Goal: Information Seeking & Learning: Learn about a topic

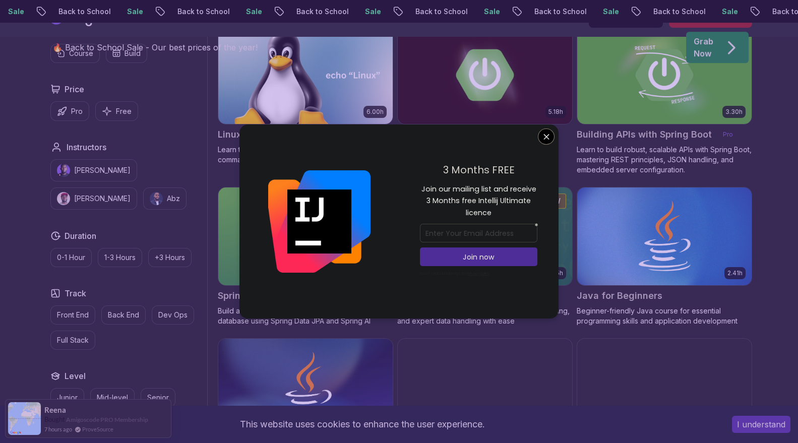
scroll to position [368, 0]
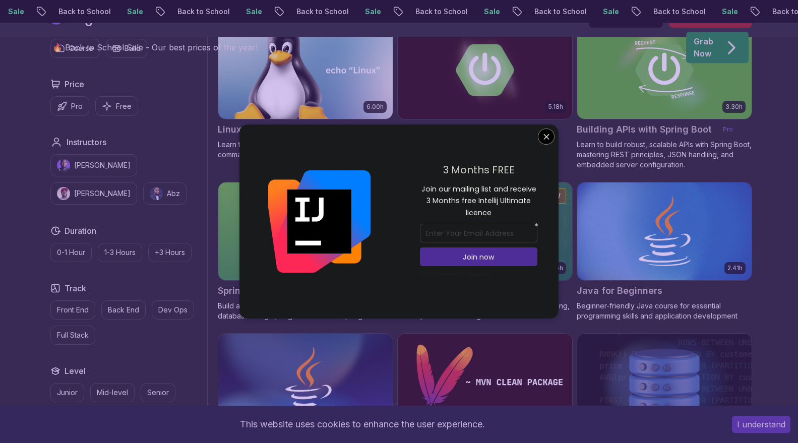
click at [535, 136] on div "3 Months FREE Join our mailing list and receive 3 Months free Intellij Ultimate…" at bounding box center [479, 221] width 160 height 194
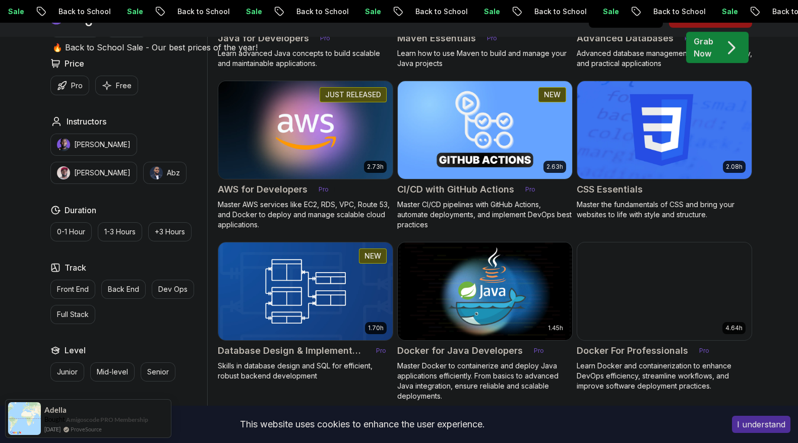
scroll to position [772, 0]
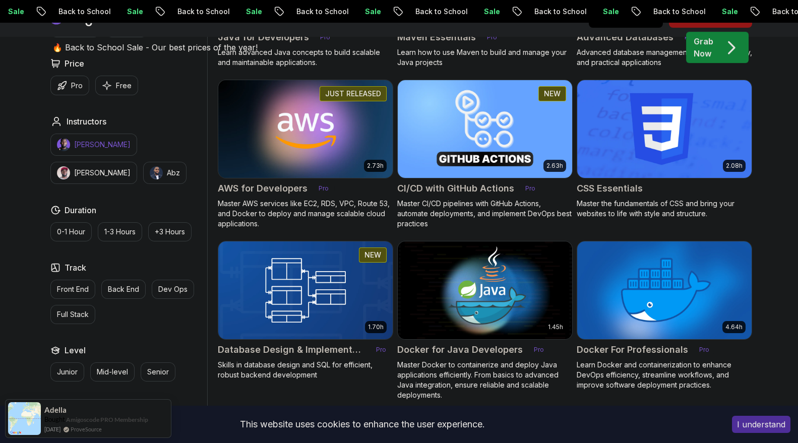
click at [72, 140] on button "[PERSON_NAME]" at bounding box center [93, 145] width 87 height 22
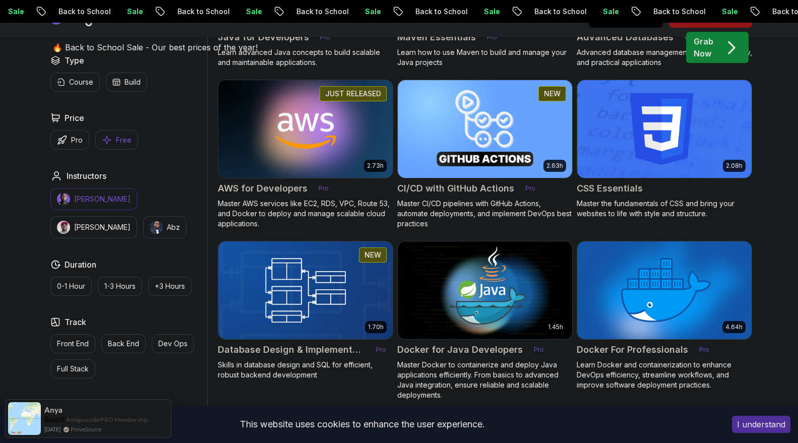
click at [118, 145] on button "Free" at bounding box center [116, 140] width 43 height 20
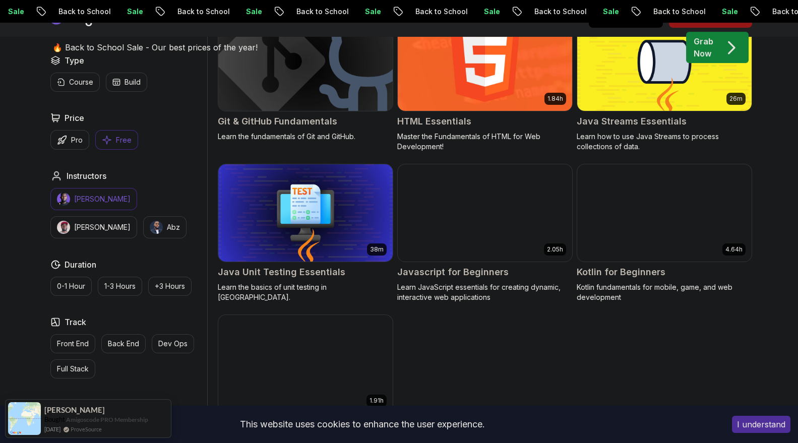
scroll to position [537, 0]
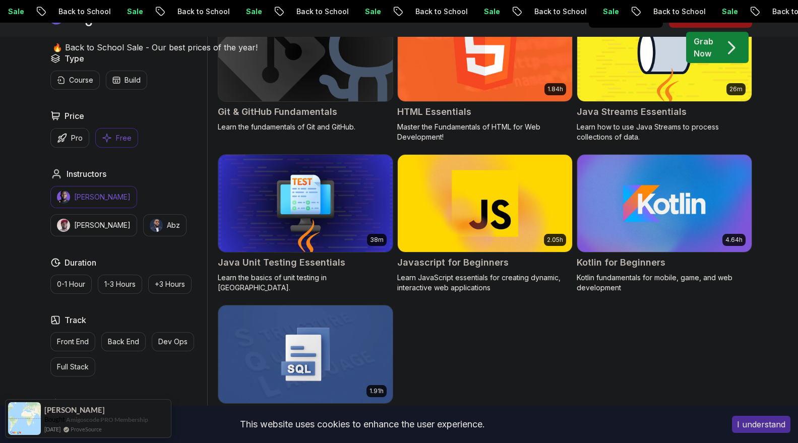
click at [104, 192] on p "[PERSON_NAME]" at bounding box center [102, 197] width 56 height 10
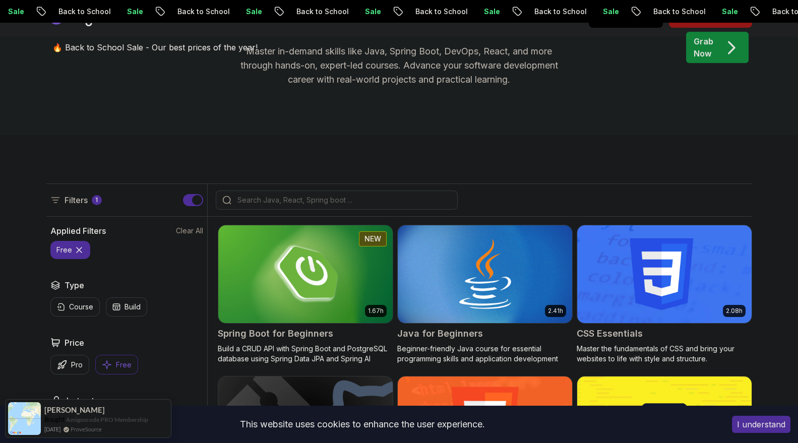
scroll to position [165, 0]
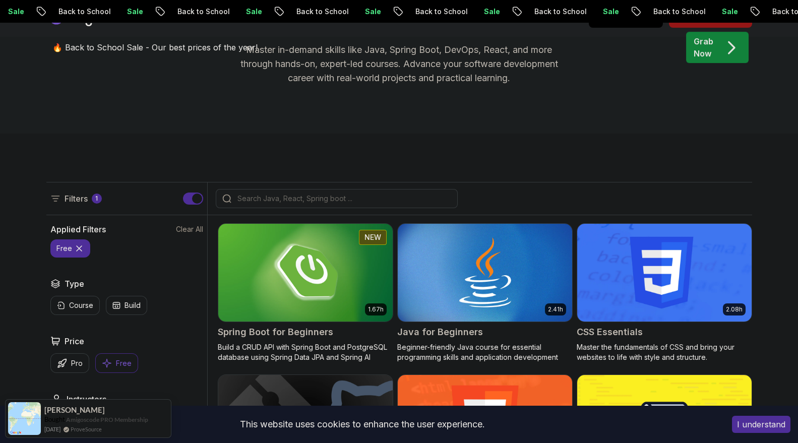
click at [123, 366] on p "Free" at bounding box center [124, 363] width 16 height 10
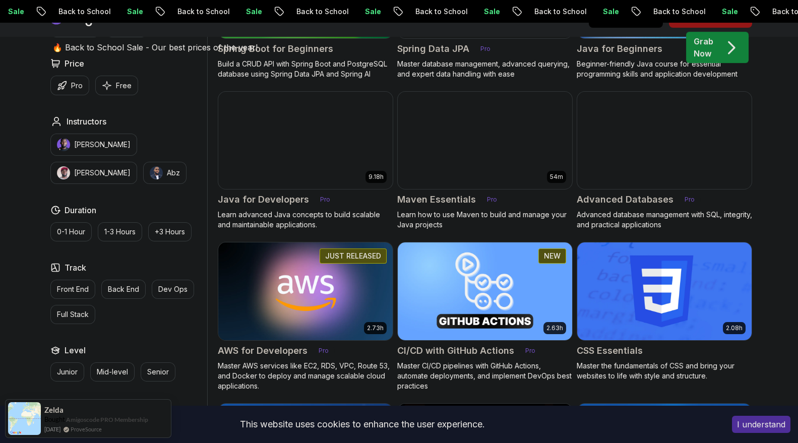
scroll to position [610, 0]
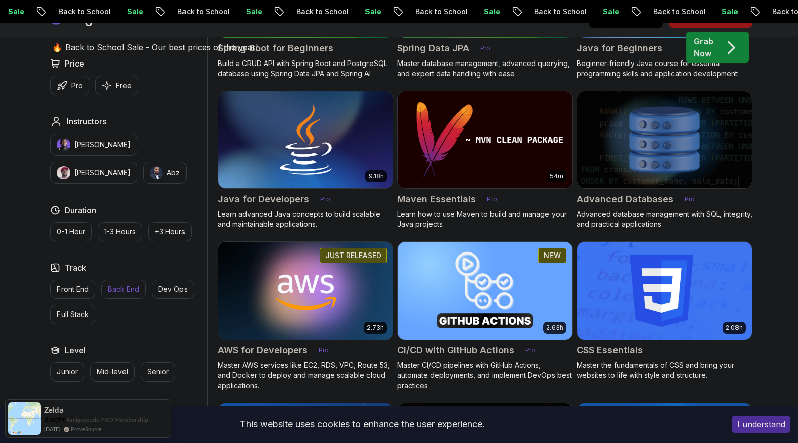
click at [118, 284] on p "Back End" at bounding box center [123, 289] width 31 height 10
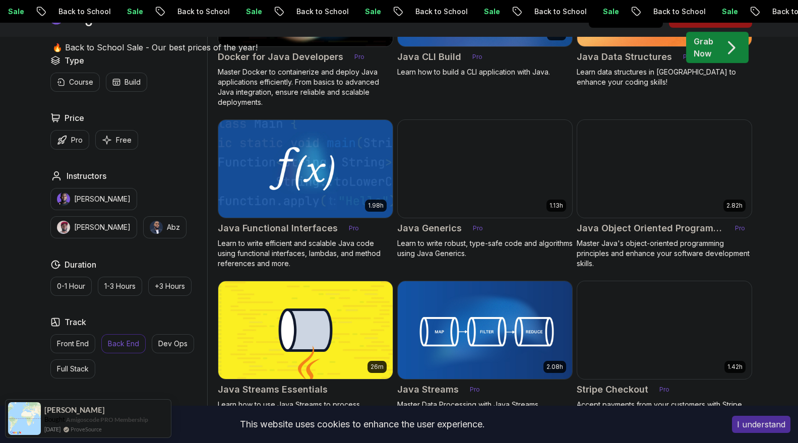
scroll to position [753, 0]
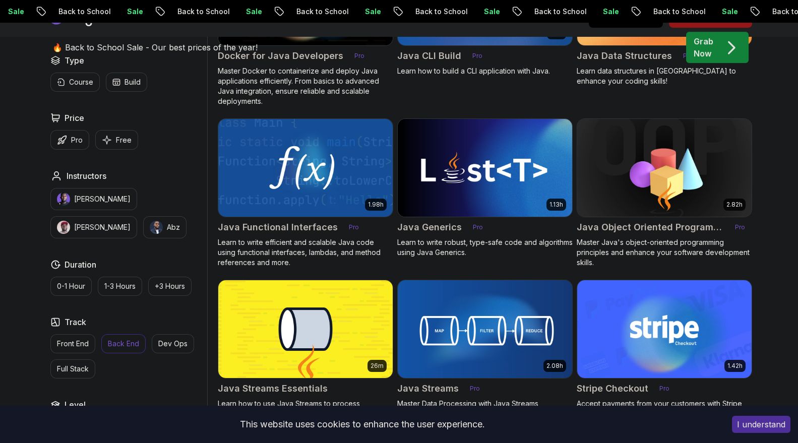
click at [119, 343] on p "Back End" at bounding box center [123, 344] width 31 height 10
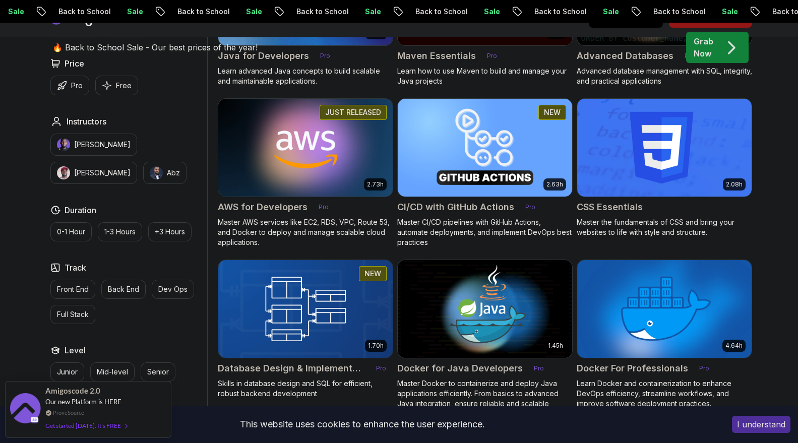
click at [312, 163] on img at bounding box center [305, 147] width 183 height 102
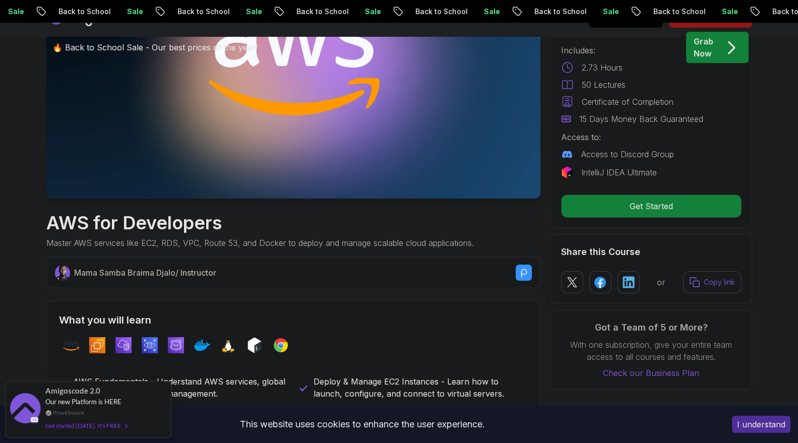
scroll to position [211, 0]
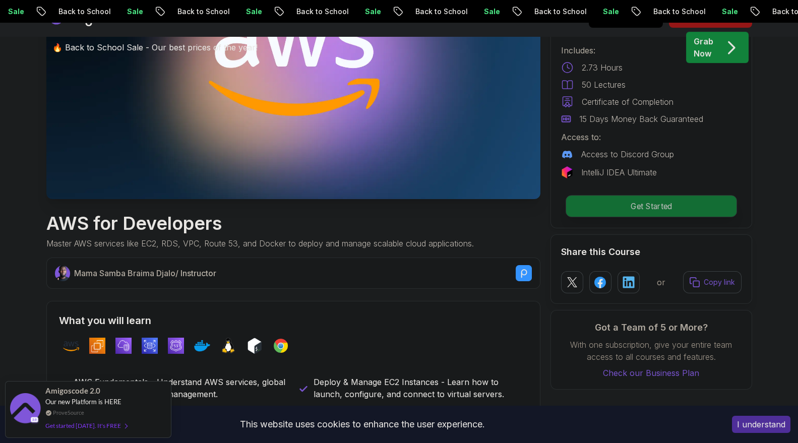
click at [595, 201] on p "Get Started" at bounding box center [650, 205] width 170 height 21
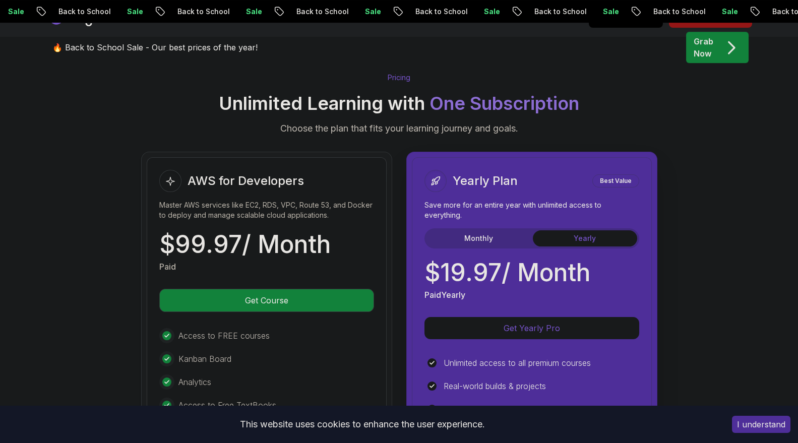
scroll to position [2120, 0]
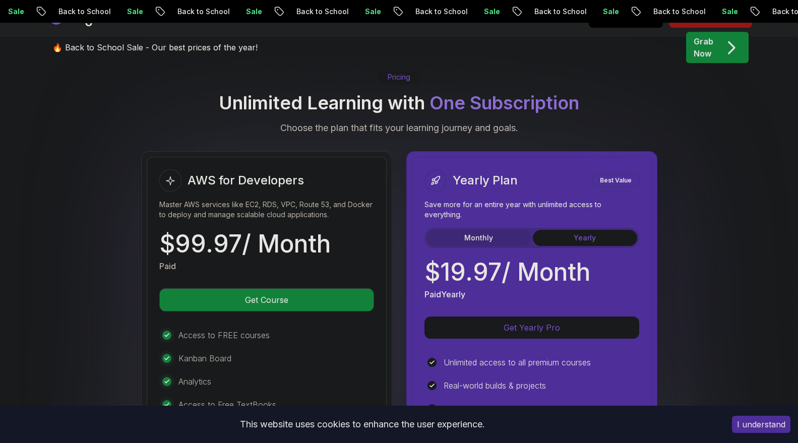
click at [513, 230] on button "Monthly" at bounding box center [478, 238] width 104 height 16
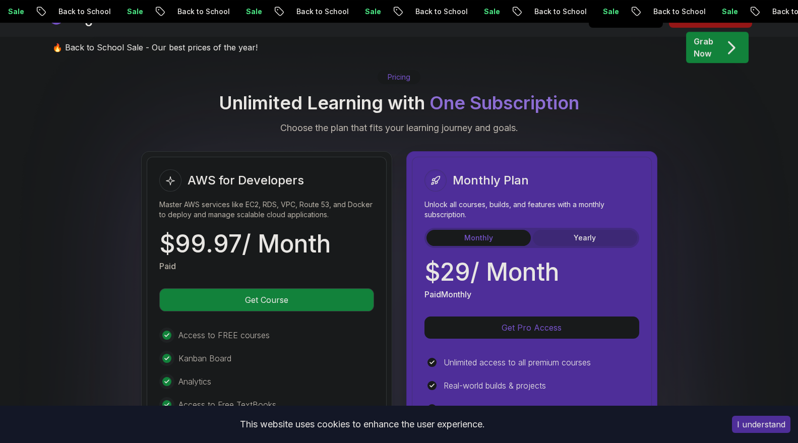
click at [557, 233] on button "Yearly" at bounding box center [585, 238] width 104 height 16
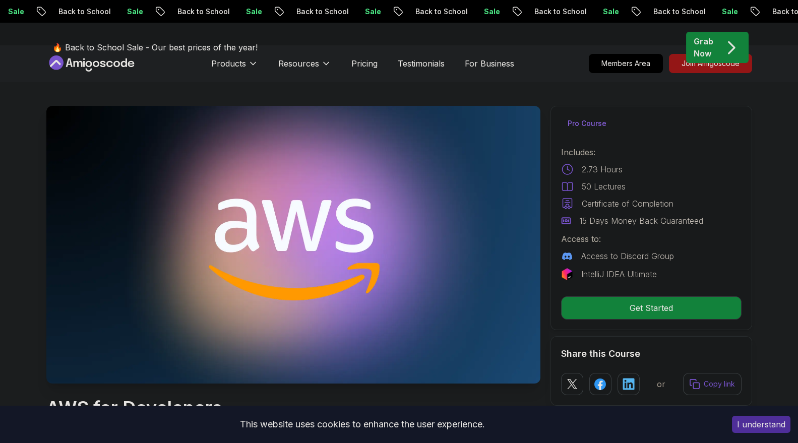
scroll to position [0, 0]
